Goal: Contribute content: Contribute content

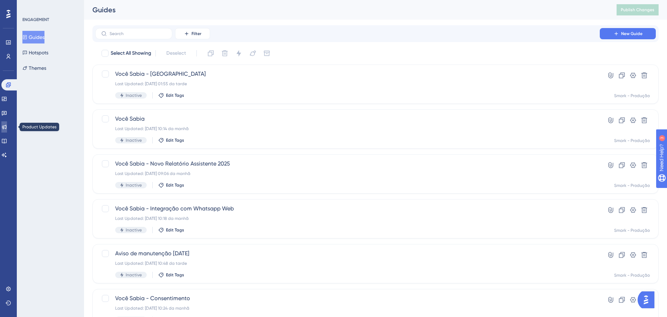
click at [7, 126] on icon at bounding box center [4, 127] width 6 height 6
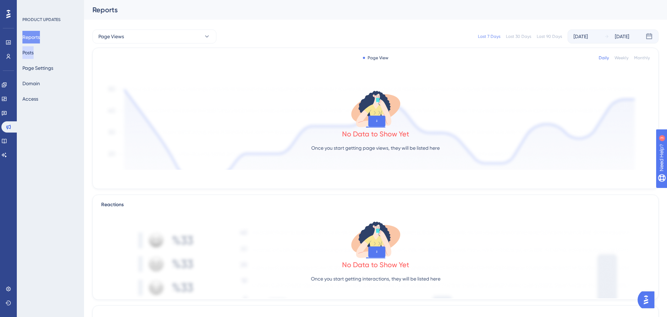
click at [30, 52] on button "Posts" at bounding box center [27, 52] width 11 height 13
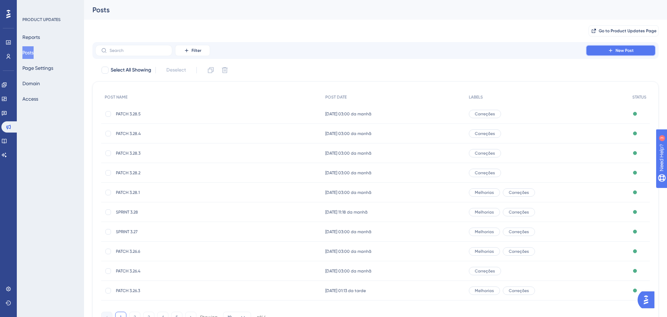
click at [613, 47] on button "New Post" at bounding box center [621, 50] width 70 height 11
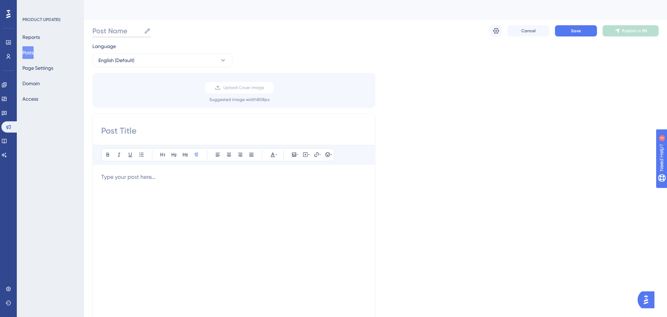
click at [123, 35] on input "Post Name" at bounding box center [116, 31] width 49 height 10
type input "PATCH 3.26.6"
click at [56, 181] on div "PRODUCT UPDATES Reports Posts Page Settings Domain Access" at bounding box center [50, 158] width 67 height 317
click at [133, 29] on input "PATCH 3.26.6" at bounding box center [119, 31] width 55 height 10
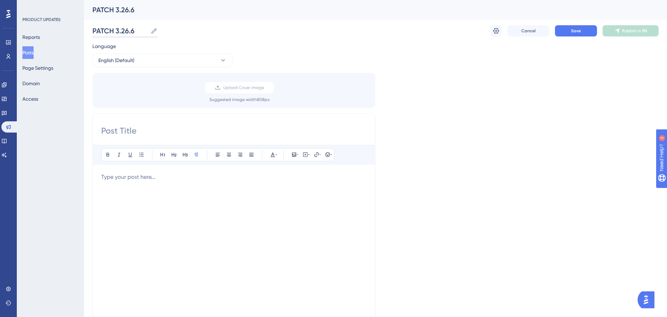
click at [133, 29] on input "PATCH 3.26.6" at bounding box center [119, 31] width 55 height 10
click at [100, 133] on div "Bold Italic Underline Bullet Point Heading 1 Heading 2 Heading 3 Normal Align L…" at bounding box center [233, 224] width 283 height 222
click at [106, 130] on input at bounding box center [234, 130] width 266 height 11
paste input "Publicamos um patch de manutenção com melhorias internas e ajustes técnicos par…"
type input "Publicamos um patch de manutenção com melhorias internas e ajustes técnicos par…"
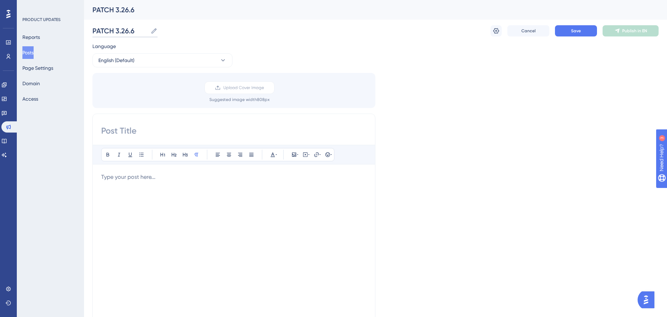
click at [123, 29] on input "PATCH 3.26.6" at bounding box center [119, 31] width 55 height 10
click at [137, 136] on div "Bold Italic Underline Bullet Point Heading 1 Heading 2 Heading 3 Normal Align L…" at bounding box center [233, 224] width 283 height 222
click at [135, 130] on input at bounding box center [234, 130] width 266 height 11
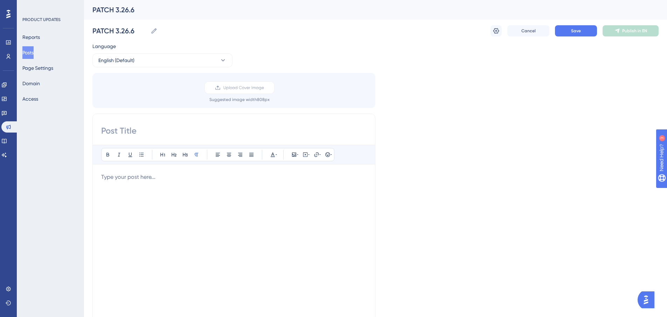
paste input "PATCH 3.26.6"
type input "PATCH 3.26.6"
click at [169, 178] on p at bounding box center [234, 177] width 266 height 8
click at [134, 29] on input "PATCH 3.26.6" at bounding box center [119, 31] width 55 height 10
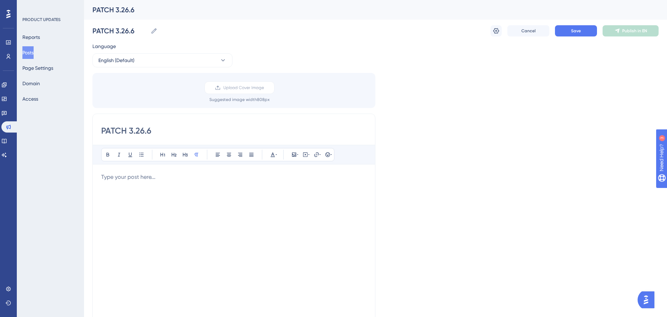
click at [161, 191] on div at bounding box center [234, 250] width 266 height 154
click at [160, 185] on div at bounding box center [234, 250] width 266 height 154
click at [109, 155] on icon at bounding box center [108, 155] width 6 height 6
click at [104, 153] on button at bounding box center [108, 155] width 10 height 10
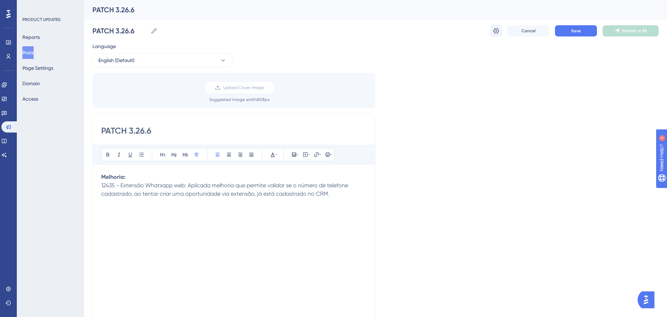
click at [497, 34] on icon at bounding box center [496, 30] width 7 height 7
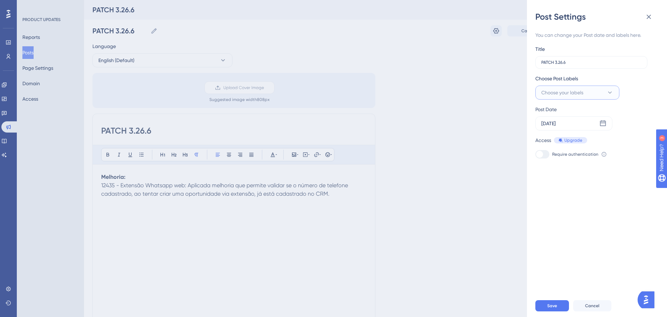
click at [551, 94] on span "Choose your labels" at bounding box center [563, 92] width 42 height 8
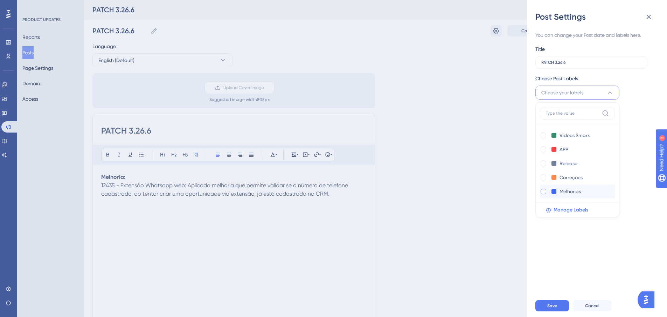
click at [548, 192] on label at bounding box center [544, 191] width 8 height 7
checkbox input "true"
click at [635, 218] on div "You can change your Post date and labels here. Title PATCH 3.26.6 Choose Post L…" at bounding box center [600, 158] width 129 height 272
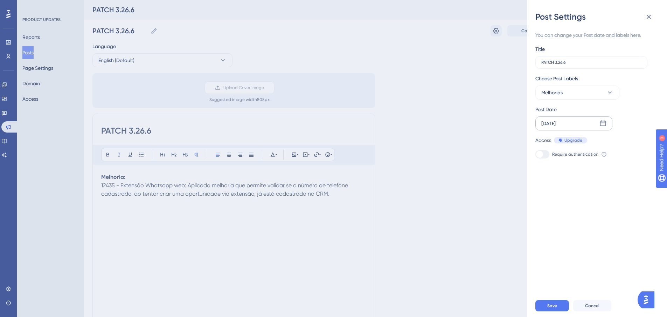
click at [570, 122] on div "[DATE]" at bounding box center [574, 123] width 77 height 14
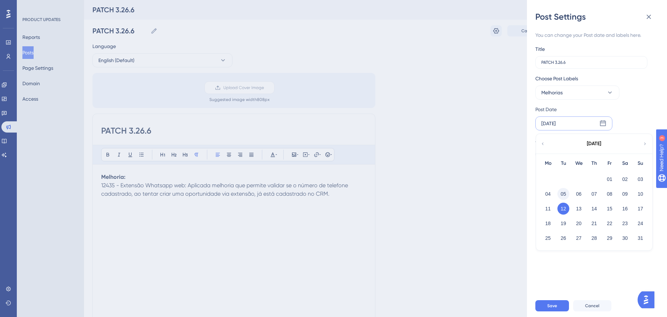
click at [563, 195] on button "05" at bounding box center [564, 194] width 12 height 12
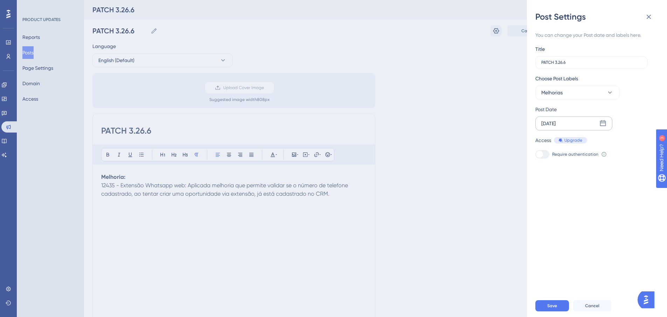
drag, startPoint x: 554, startPoint y: 248, endPoint x: 546, endPoint y: 247, distance: 7.8
click at [553, 248] on div "You can change your Post date and labels here. Title PATCH 3.26.6 Choose Post L…" at bounding box center [600, 158] width 129 height 272
click at [550, 308] on span "Save" at bounding box center [553, 306] width 10 height 6
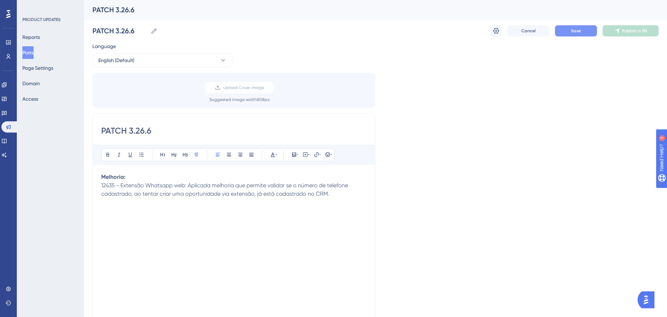
click at [575, 29] on span "Save" at bounding box center [576, 31] width 10 height 6
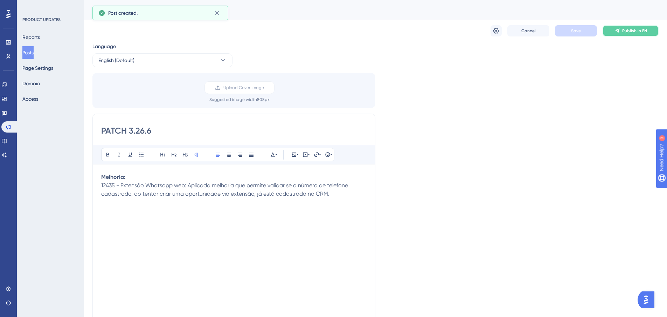
click at [626, 30] on span "Publish in EN" at bounding box center [634, 31] width 25 height 6
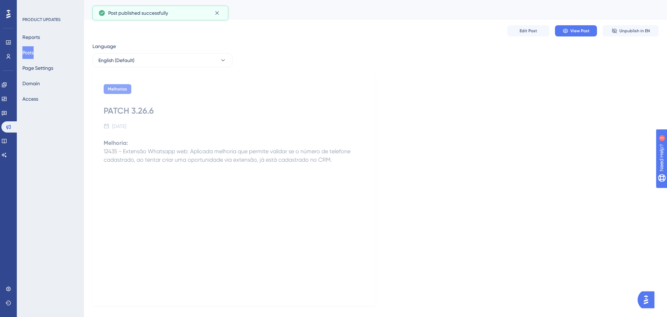
click at [34, 54] on button "Posts" at bounding box center [27, 52] width 11 height 13
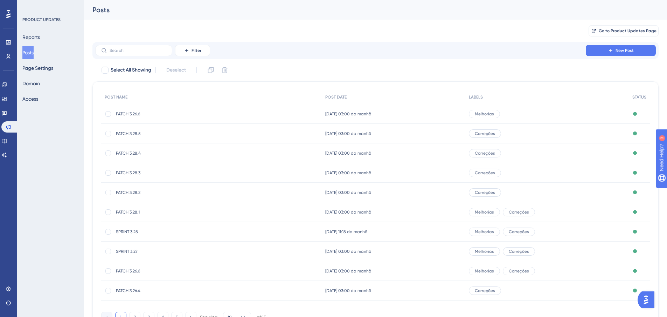
click at [168, 115] on span "PATCH 3.26.6" at bounding box center [172, 114] width 112 height 6
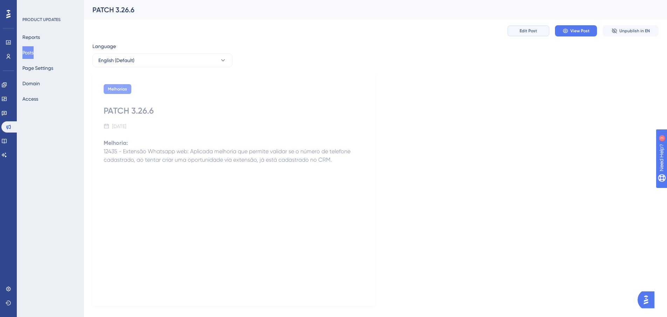
click at [532, 31] on span "Edit Post" at bounding box center [529, 31] width 18 height 6
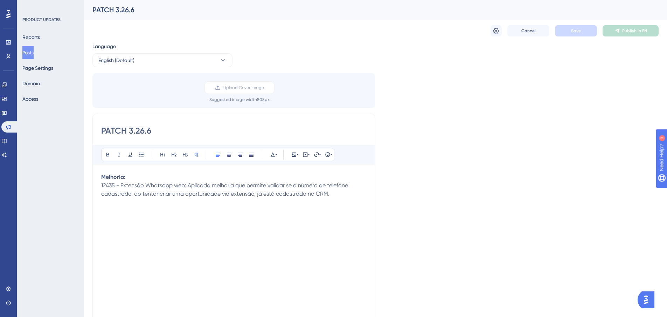
click at [122, 9] on div "PATCH 3.26.6" at bounding box center [366, 10] width 549 height 10
click at [144, 130] on input "PATCH 3.26.6" at bounding box center [234, 130] width 266 height 11
type input "PATCH 3.28.6"
click at [492, 31] on button at bounding box center [496, 30] width 11 height 11
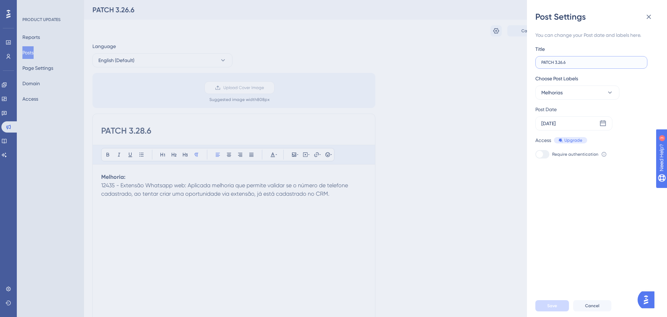
click at [564, 64] on input "PATCH 3.26.6" at bounding box center [592, 62] width 100 height 5
type input "PATCH 3.28.6"
click at [550, 311] on button "Save" at bounding box center [553, 305] width 34 height 11
click at [451, 172] on div "Post Settings You can change your Post date and labels here. Title PATCH 3.28.6…" at bounding box center [333, 158] width 667 height 317
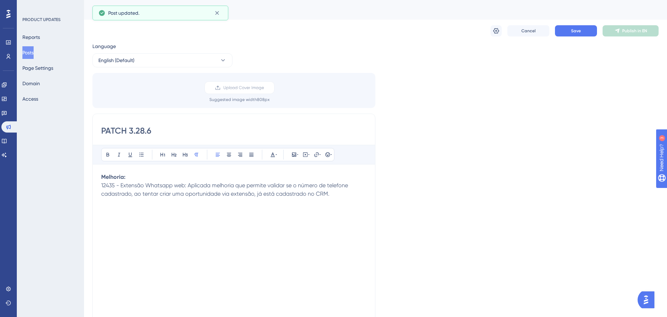
click at [565, 25] on div "Cancel Save Publish in EN" at bounding box center [375, 31] width 566 height 22
click at [565, 27] on button "Save" at bounding box center [576, 30] width 42 height 11
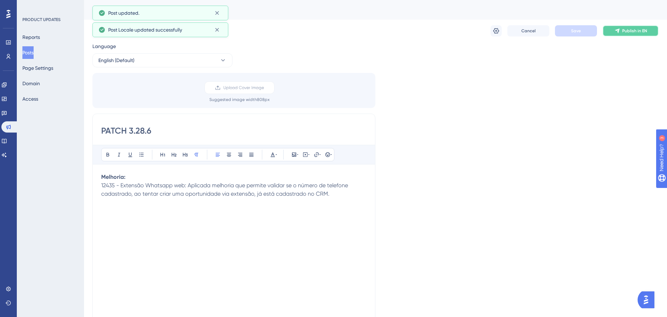
click at [633, 34] on button "Publish in EN" at bounding box center [631, 30] width 56 height 11
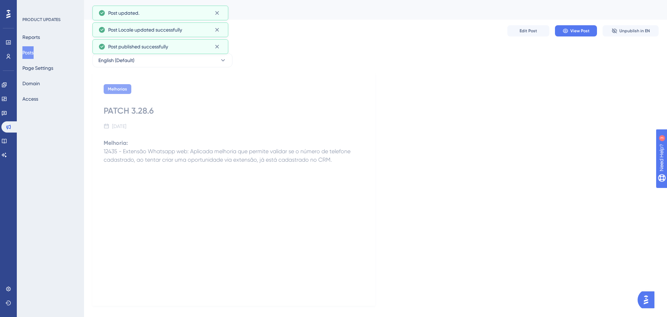
click at [34, 55] on button "Posts" at bounding box center [27, 52] width 11 height 13
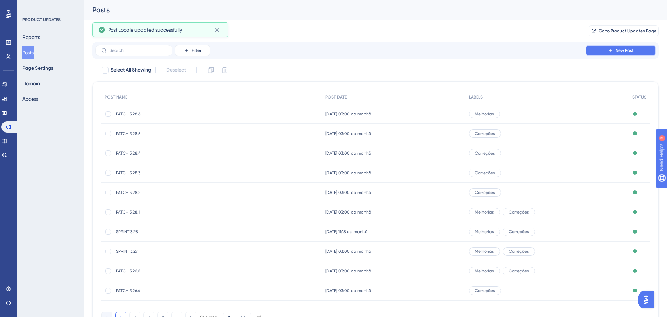
click at [599, 52] on button "New Post" at bounding box center [621, 50] width 70 height 11
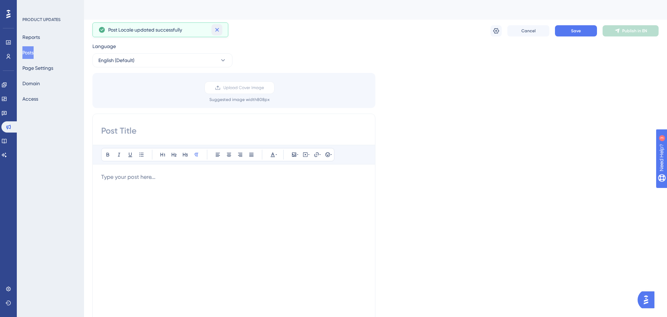
click at [217, 29] on icon at bounding box center [217, 29] width 7 height 7
click at [216, 30] on icon at bounding box center [217, 29] width 7 height 7
click at [218, 33] on icon at bounding box center [217, 29] width 7 height 7
click at [174, 30] on span "Post Locale updated successfully" at bounding box center [145, 30] width 74 height 8
click at [106, 33] on div "Post Locale updated successfully" at bounding box center [160, 29] width 124 height 11
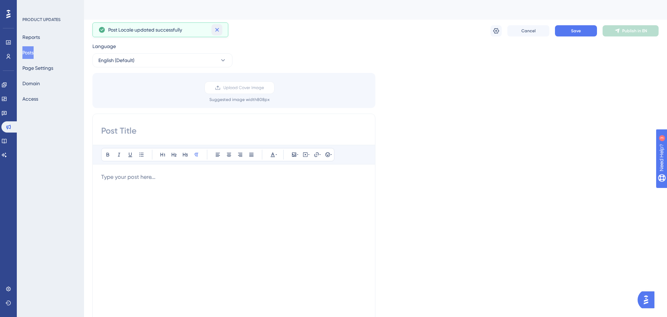
click at [216, 29] on icon at bounding box center [217, 30] width 4 height 4
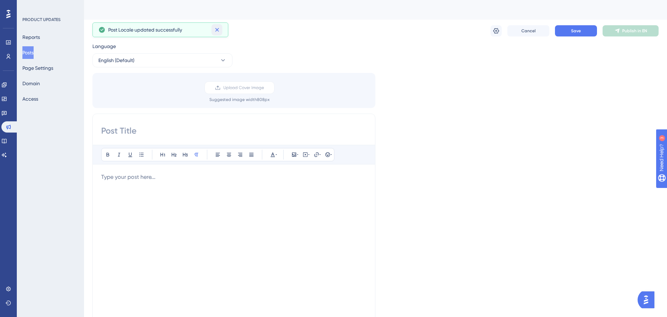
click at [216, 29] on icon at bounding box center [217, 30] width 4 height 4
click at [518, 77] on div "Language English (Default) Upload Cover Image Suggested image width 808 px Bold…" at bounding box center [375, 208] width 566 height 333
click at [135, 26] on input "Post Name" at bounding box center [116, 31] width 49 height 10
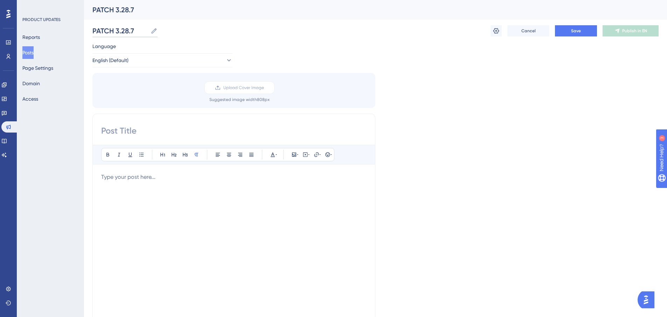
type input "PATCH 3.28.7"
click at [129, 134] on input at bounding box center [234, 130] width 266 height 11
paste input "PATCH 3.28.7"
type input "PATCH 3.28.7"
click at [157, 177] on p at bounding box center [234, 177] width 266 height 8
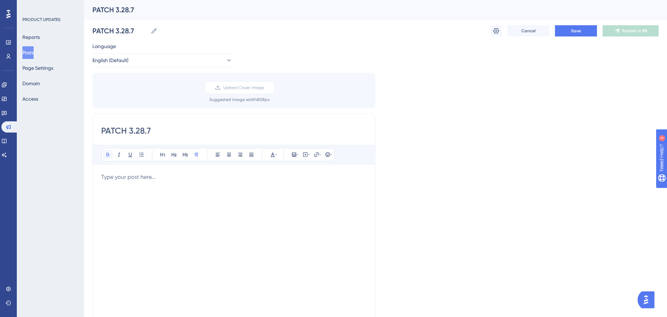
click at [106, 155] on icon at bounding box center [108, 155] width 6 height 6
click at [107, 155] on icon at bounding box center [107, 155] width 3 height 4
click at [123, 177] on strong "Melhoria:" at bounding box center [113, 176] width 24 height 7
click at [106, 151] on button at bounding box center [108, 155] width 10 height 10
click at [134, 179] on p "Melhorias:" at bounding box center [234, 177] width 266 height 8
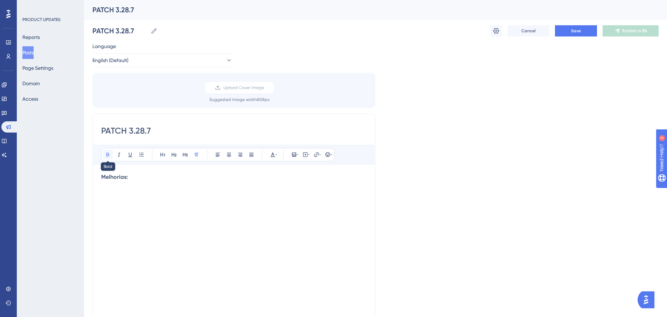
click at [110, 157] on icon at bounding box center [108, 155] width 6 height 6
click at [151, 187] on span "12686 - Beneficiários:" at bounding box center [127, 185] width 53 height 7
click at [153, 187] on span "12686 - Beneficiários:" at bounding box center [127, 185] width 53 height 7
click at [241, 188] on p "12686 - Beneficiários(empresas da área da saúde):" at bounding box center [234, 185] width 266 height 8
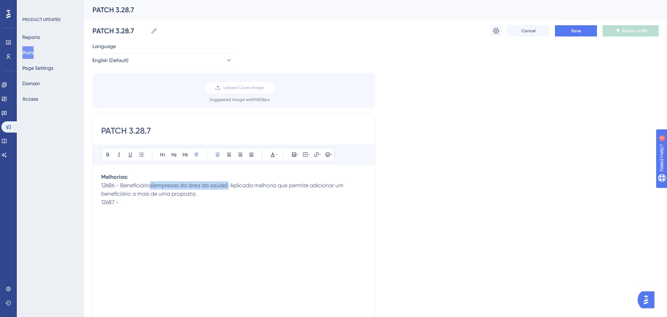
drag, startPoint x: 230, startPoint y: 185, endPoint x: 177, endPoint y: 188, distance: 53.4
click at [153, 188] on span "12686 - Beneficiários(empresas da área da saúde): Aplicada melhoria que permite…" at bounding box center [223, 189] width 244 height 15
click at [236, 183] on span "12686 - Beneficiários(empresas da área da saúde): Aplicada melhoria que permite…" at bounding box center [223, 189] width 244 height 15
drag, startPoint x: 277, startPoint y: 186, endPoint x: 121, endPoint y: 187, distance: 156.2
click at [121, 187] on span "12686 - Beneficiários(empresas da área da saúde): Aplicada melhoria que permite…" at bounding box center [223, 189] width 244 height 15
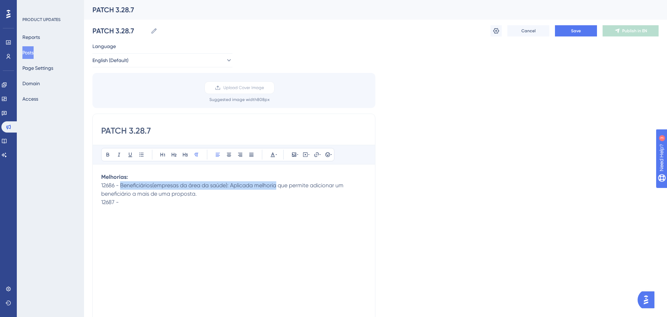
copy span "Beneficiários(empresas da área da saúde): Aplicada melhoria"
click at [131, 204] on p "12687 -" at bounding box center [234, 202] width 266 height 8
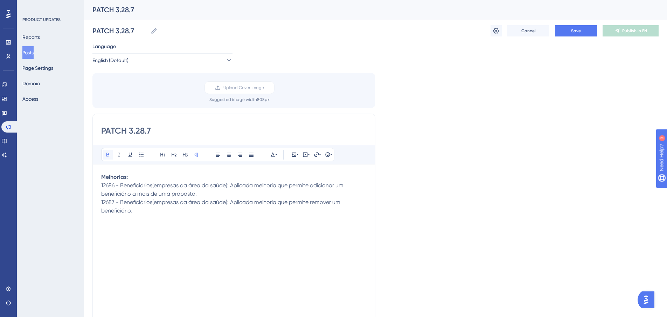
click at [107, 153] on icon at bounding box center [107, 155] width 3 height 4
click at [104, 150] on button at bounding box center [108, 155] width 10 height 10
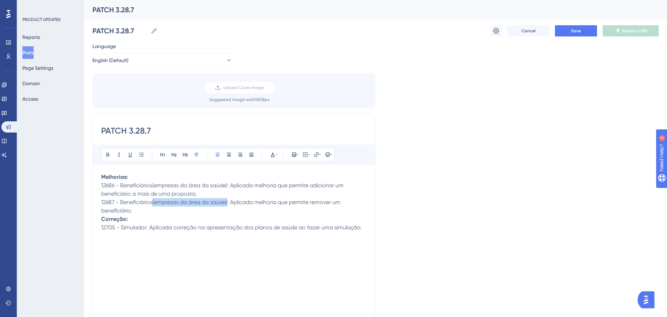
drag, startPoint x: 228, startPoint y: 203, endPoint x: 153, endPoint y: 205, distance: 75.3
click at [153, 205] on p "12687 - Beneficiários(empresas da área da saúde): Aplicada melhoria que permite…" at bounding box center [234, 206] width 266 height 17
copy span "(empresas da área da saúde)"
click at [146, 228] on span "12705 - Simulador: Aplicada correção na apresentação dos planos de saúde ao faz…" at bounding box center [231, 227] width 261 height 7
click at [427, 236] on div "Language English (Default) Upload Cover Image Suggested image width 808 px PATC…" at bounding box center [375, 208] width 566 height 333
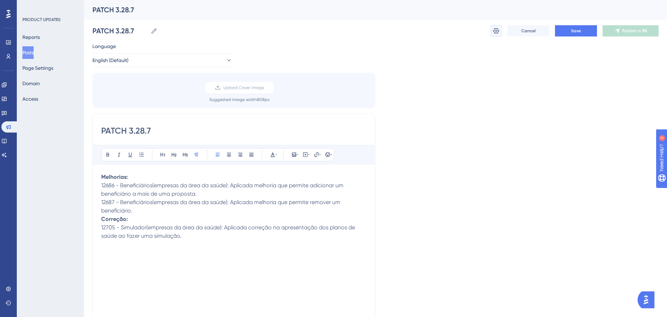
click at [498, 34] on icon at bounding box center [496, 30] width 7 height 7
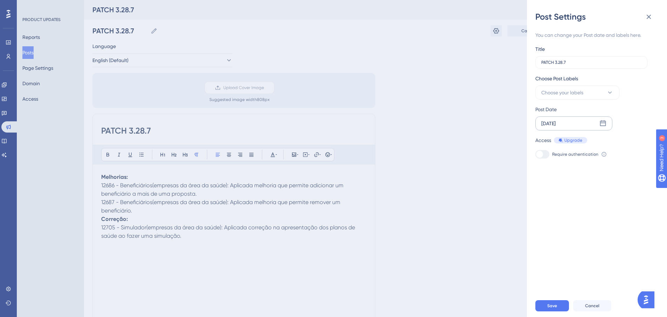
click at [588, 124] on div "[DATE]" at bounding box center [574, 123] width 77 height 14
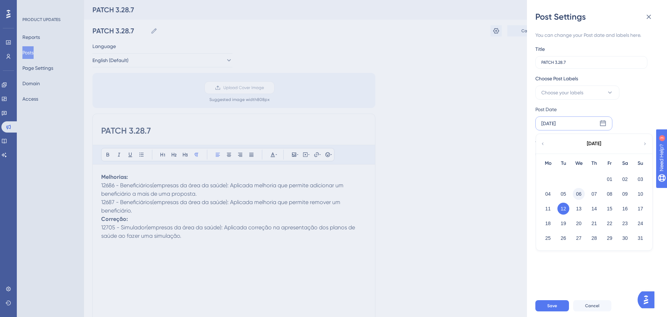
click at [580, 196] on button "06" at bounding box center [579, 194] width 12 height 12
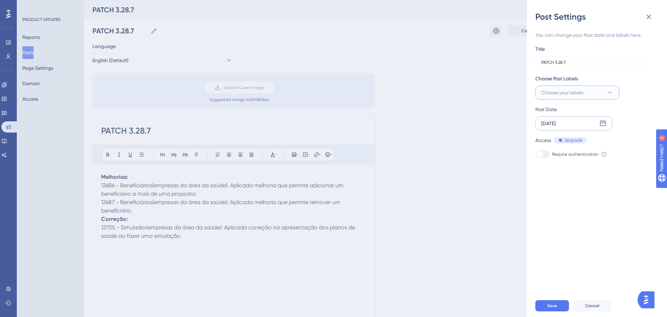
click at [560, 91] on span "Choose your labels" at bounding box center [563, 92] width 42 height 8
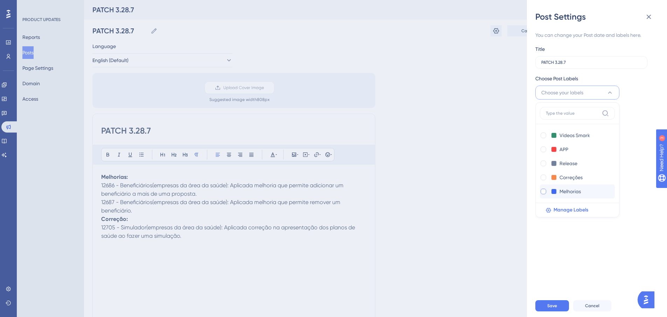
click at [544, 188] on div at bounding box center [543, 191] width 7 height 7
checkbox input "true"
click at [545, 178] on div at bounding box center [544, 177] width 6 height 6
checkbox input "true"
click at [555, 308] on span "Save" at bounding box center [553, 306] width 10 height 6
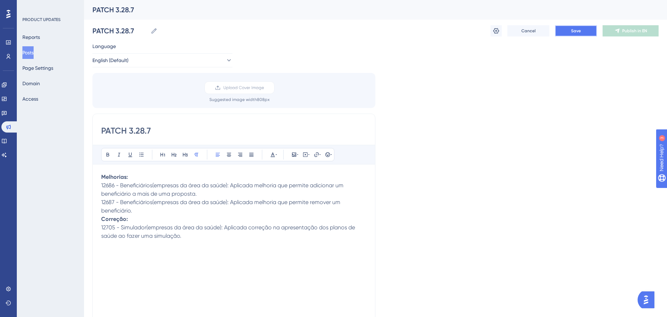
click at [565, 30] on button "Save" at bounding box center [576, 30] width 42 height 11
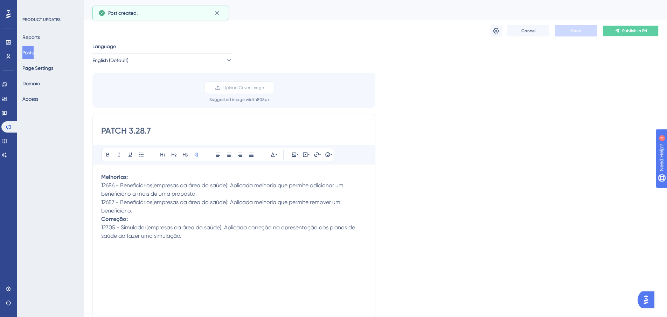
click at [620, 30] on icon at bounding box center [618, 31] width 6 height 6
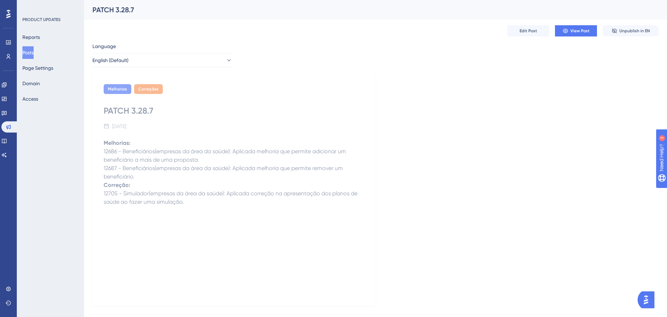
click at [239, 296] on div "Melhorias Correções PATCH 3.28.7 [DATE] Melhorias: 12686 - Beneficiários(empres…" at bounding box center [233, 189] width 283 height 233
click at [44, 52] on div "Reports Posts Page Settings Domain Access" at bounding box center [50, 68] width 57 height 74
click at [34, 53] on button "Posts" at bounding box center [27, 52] width 11 height 13
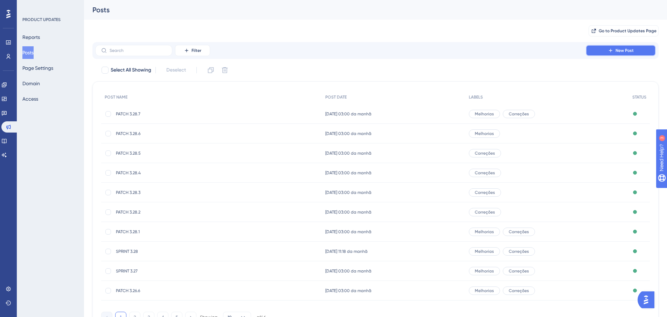
click at [605, 51] on button "New Post" at bounding box center [621, 50] width 70 height 11
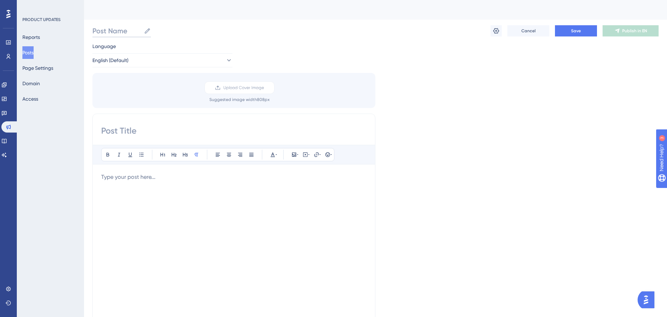
click at [116, 28] on input "Post Name" at bounding box center [116, 31] width 49 height 10
type input "PATCH 3.28.8"
click at [118, 128] on input at bounding box center [234, 130] width 266 height 11
paste input "PATCH 3.28.8"
type input "PATCH 3.28.8"
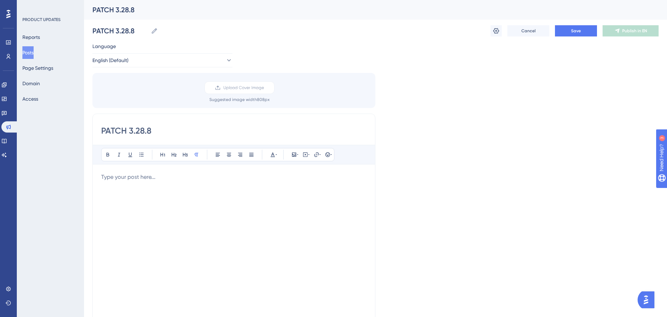
click at [129, 178] on p at bounding box center [234, 177] width 266 height 8
click at [76, 206] on div "PRODUCT UPDATES Reports Posts Page Settings Domain Access" at bounding box center [50, 158] width 67 height 317
click at [104, 156] on button at bounding box center [108, 155] width 10 height 10
click at [64, 204] on div "PRODUCT UPDATES Reports Posts Page Settings Domain Access" at bounding box center [50, 158] width 67 height 317
click at [110, 152] on icon at bounding box center [108, 155] width 6 height 6
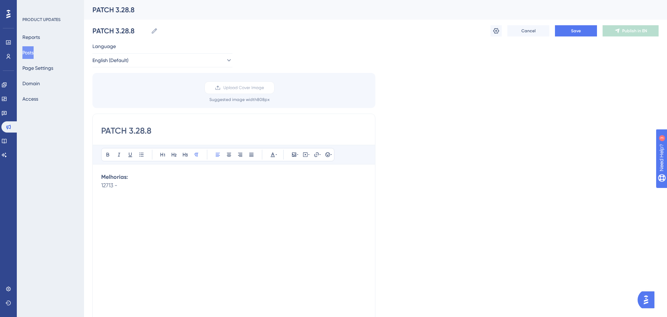
click at [42, 208] on div "PRODUCT UPDATES Reports Posts Page Settings Domain Access" at bounding box center [50, 158] width 67 height 317
click at [129, 188] on p "12713 -" at bounding box center [234, 185] width 266 height 8
click at [81, 208] on div "PRODUCT UPDATES Reports Posts Page Settings Domain Access" at bounding box center [50, 158] width 67 height 317
click at [233, 186] on span "12713 - Beneficiários(para empresas da área da saude)" at bounding box center [170, 185] width 138 height 7
click at [246, 183] on p "12713 - Beneficiários(para empresas da área da saúde)" at bounding box center [234, 185] width 266 height 8
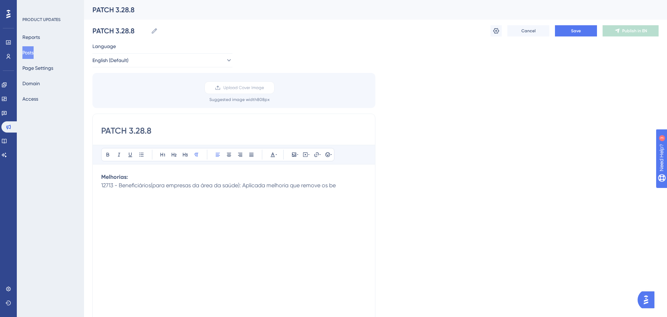
click at [90, 228] on div "Performance Users Engagement Widgets Feedback Product Updates Knowledge Base AI…" at bounding box center [375, 259] width 583 height 518
click at [348, 185] on p "12713 - Beneficiários(para empresas da área da saúde): Aplicada melhoria que re…" at bounding box center [234, 185] width 266 height 8
click at [211, 197] on p "12713 - Beneficiários(para empresas da área da saúde): Aplicada melhoria que re…" at bounding box center [234, 189] width 266 height 17
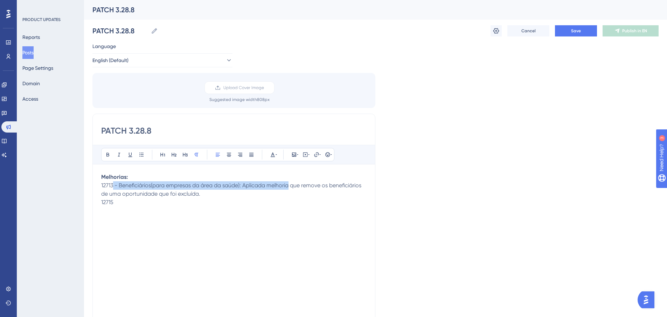
drag, startPoint x: 290, startPoint y: 185, endPoint x: 113, endPoint y: 189, distance: 177.0
click at [113, 189] on p "12713 - Beneficiários(para empresas da área da saúde): Aplicada melhoria que re…" at bounding box center [234, 189] width 266 height 17
copy span "- Beneficiários(para empresas da área da saúde): Aplicada melhoria"
click at [116, 201] on p "12715" at bounding box center [234, 202] width 266 height 8
